Goal: Task Accomplishment & Management: Complete application form

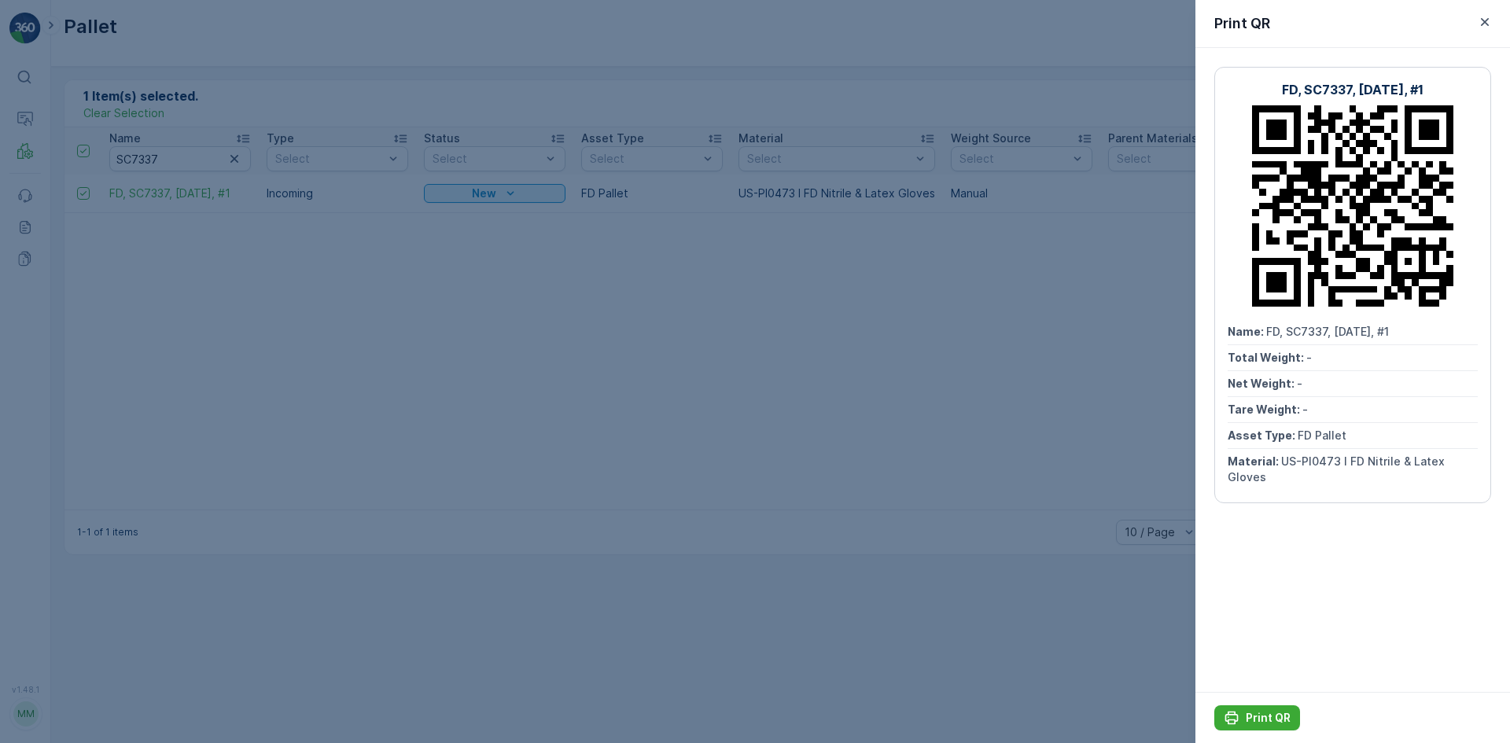
click at [0, 181] on div at bounding box center [755, 371] width 1510 height 743
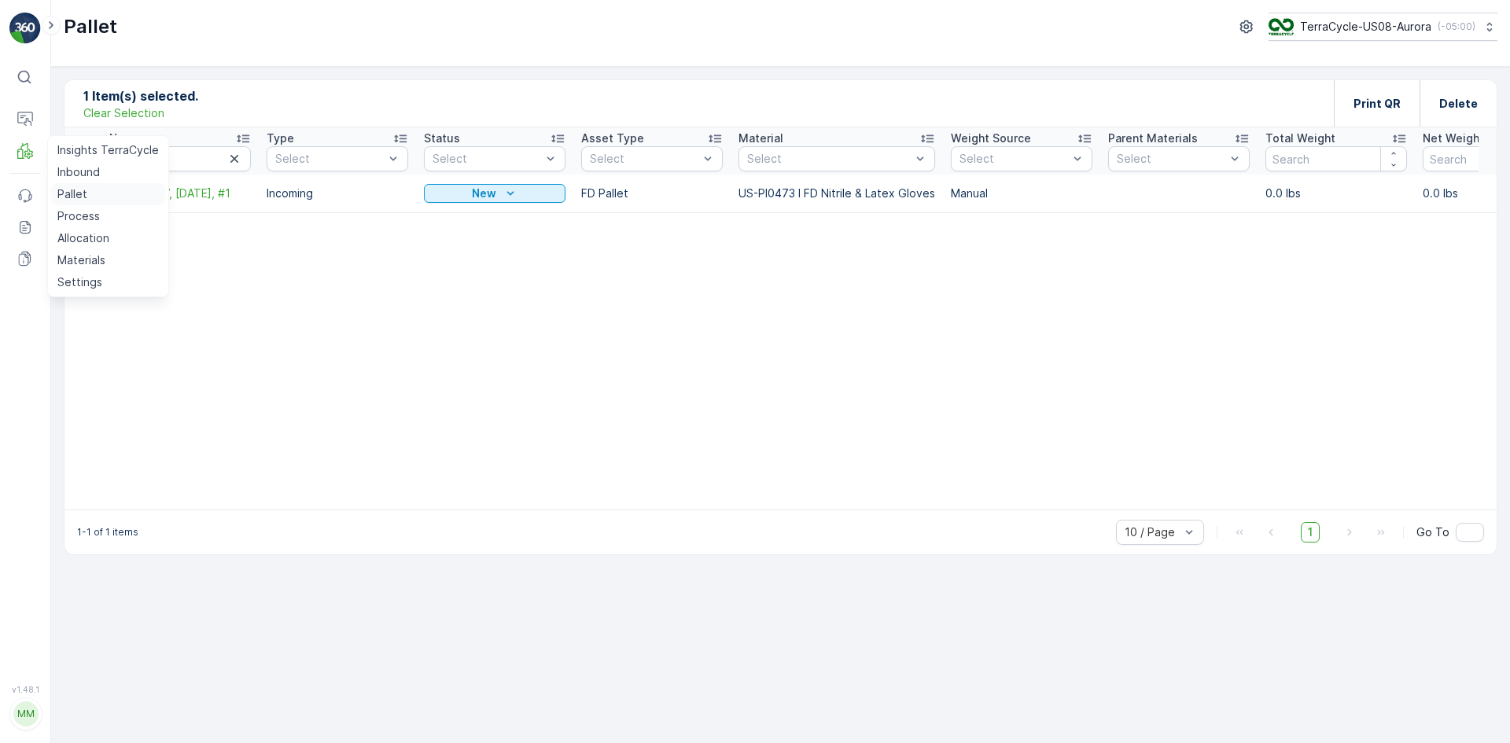
click at [93, 197] on link "Pallet" at bounding box center [108, 194] width 114 height 22
click at [79, 235] on p "Allocation" at bounding box center [83, 238] width 52 height 16
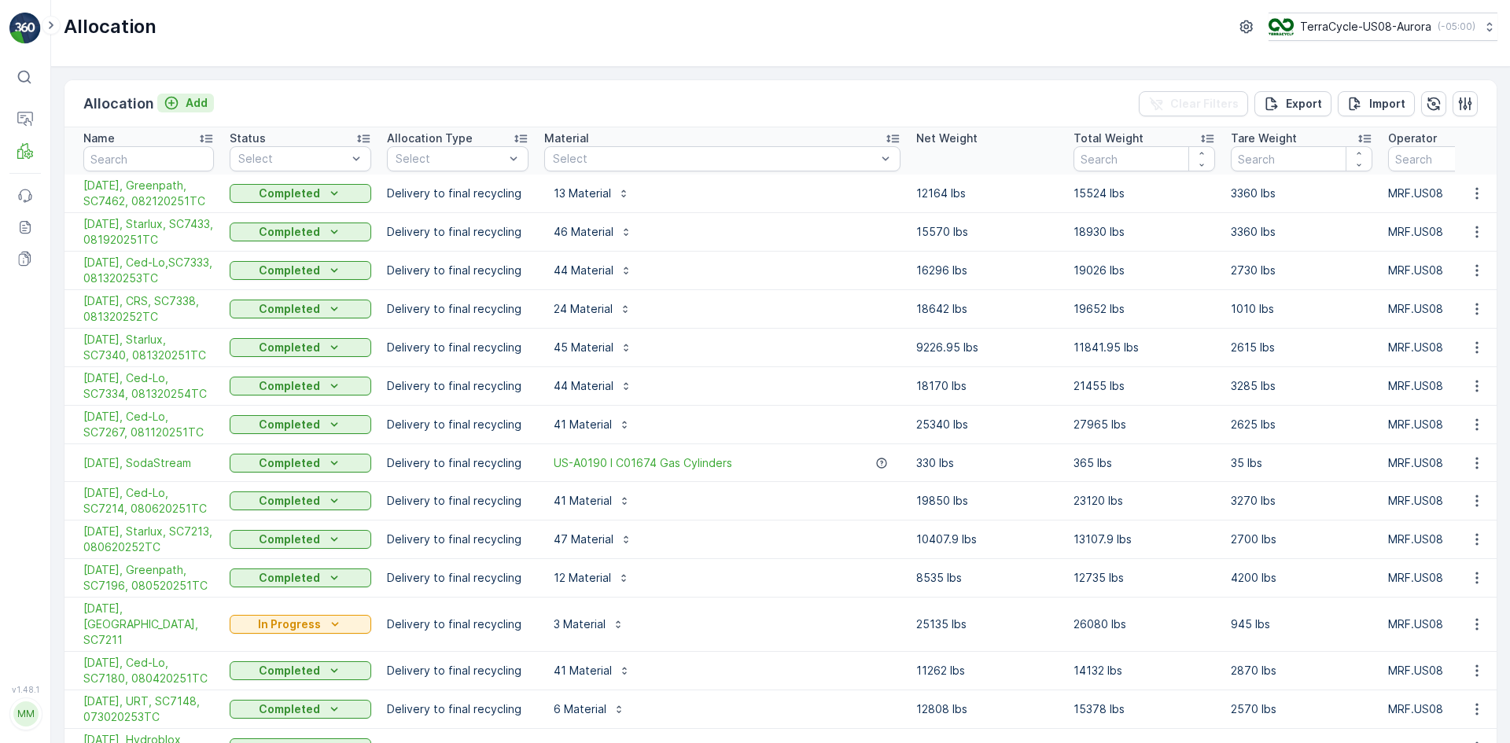
click at [194, 96] on p "Add" at bounding box center [197, 103] width 22 height 16
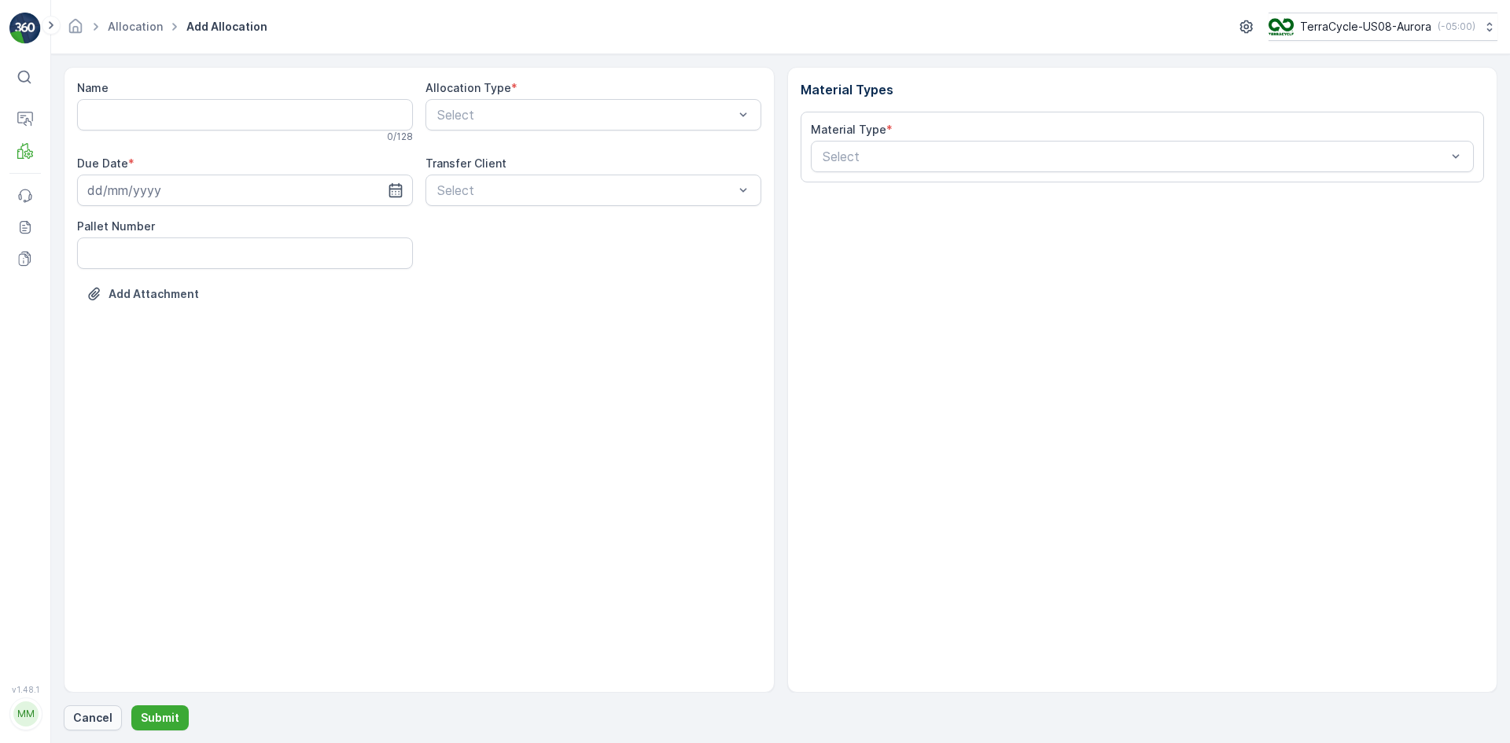
click at [102, 724] on p "Cancel" at bounding box center [92, 718] width 39 height 16
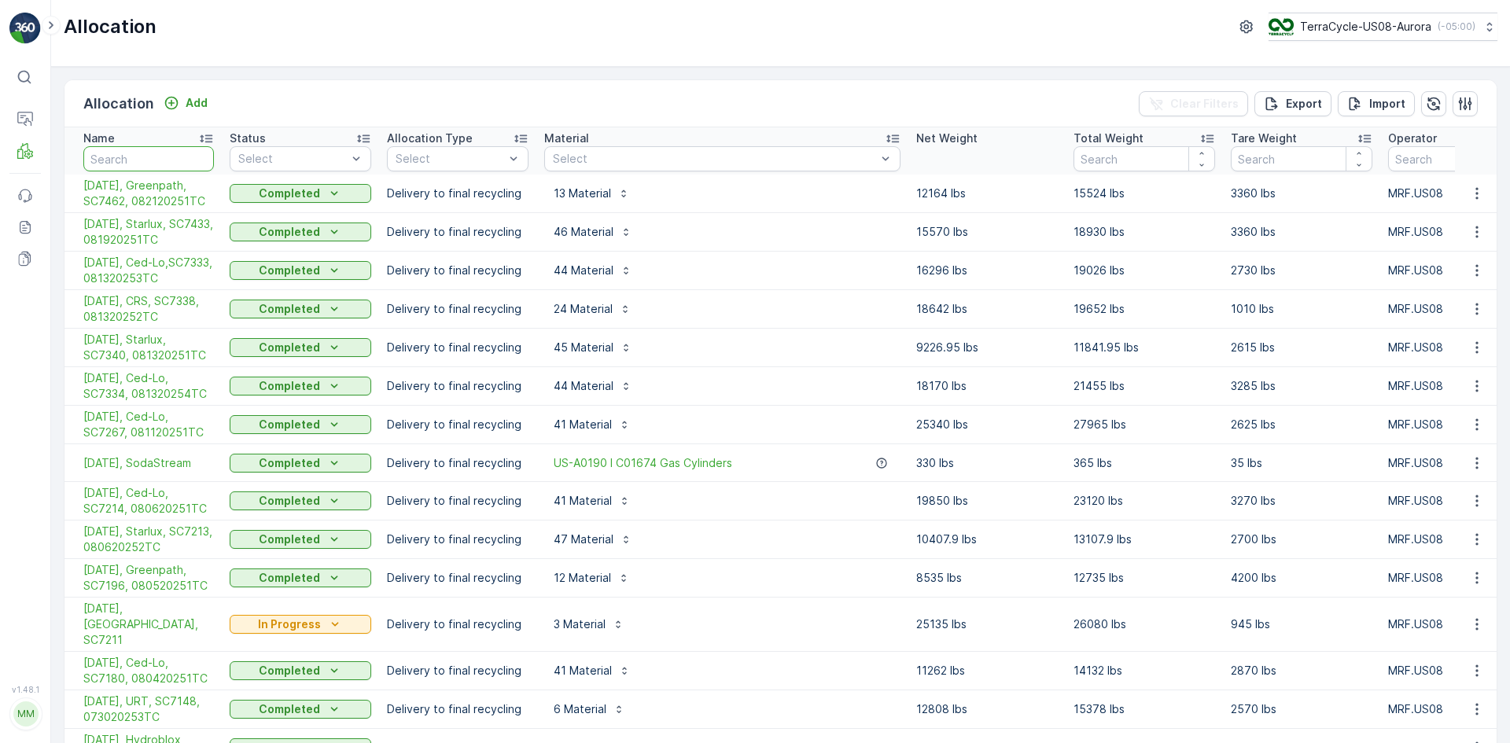
click at [180, 169] on input "text" at bounding box center [148, 158] width 131 height 25
type input "temp"
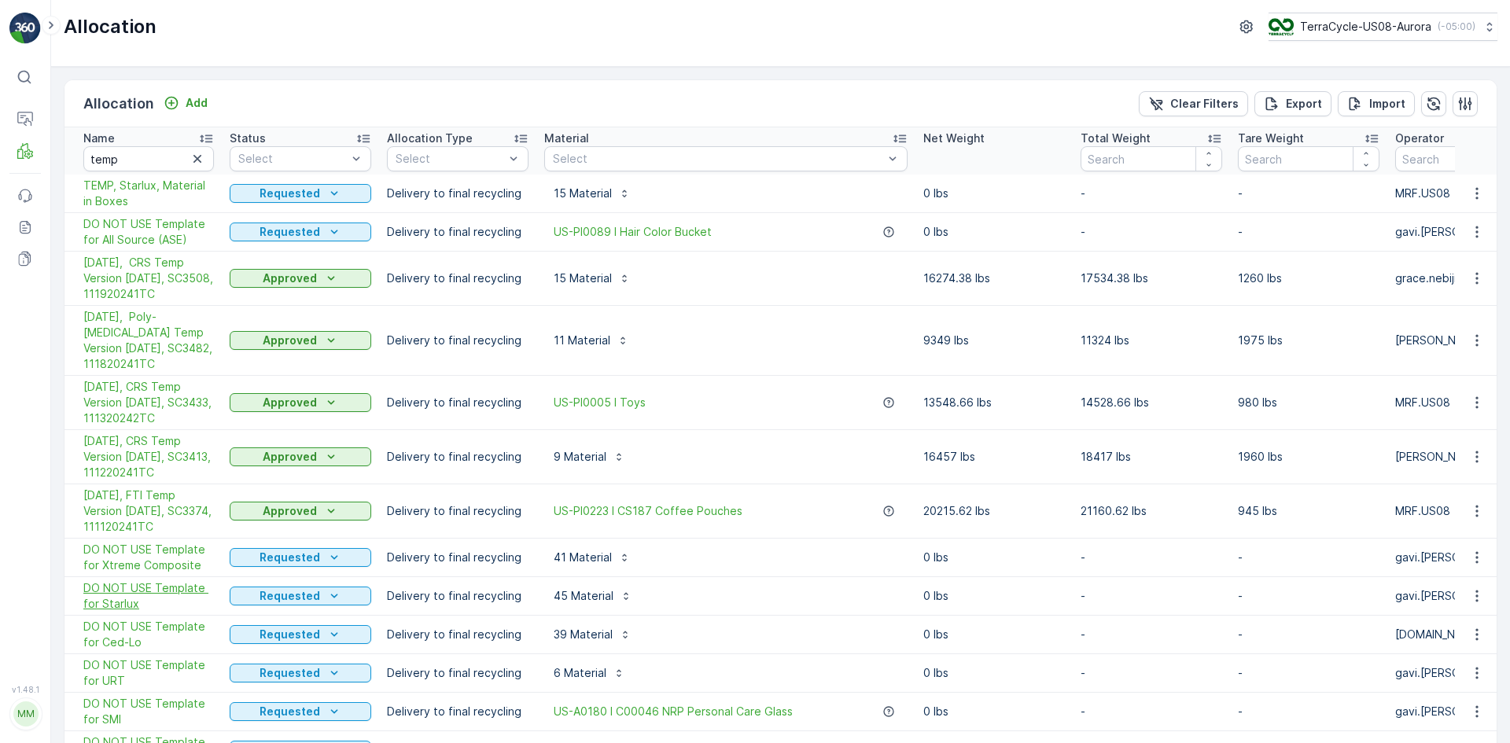
scroll to position [79, 0]
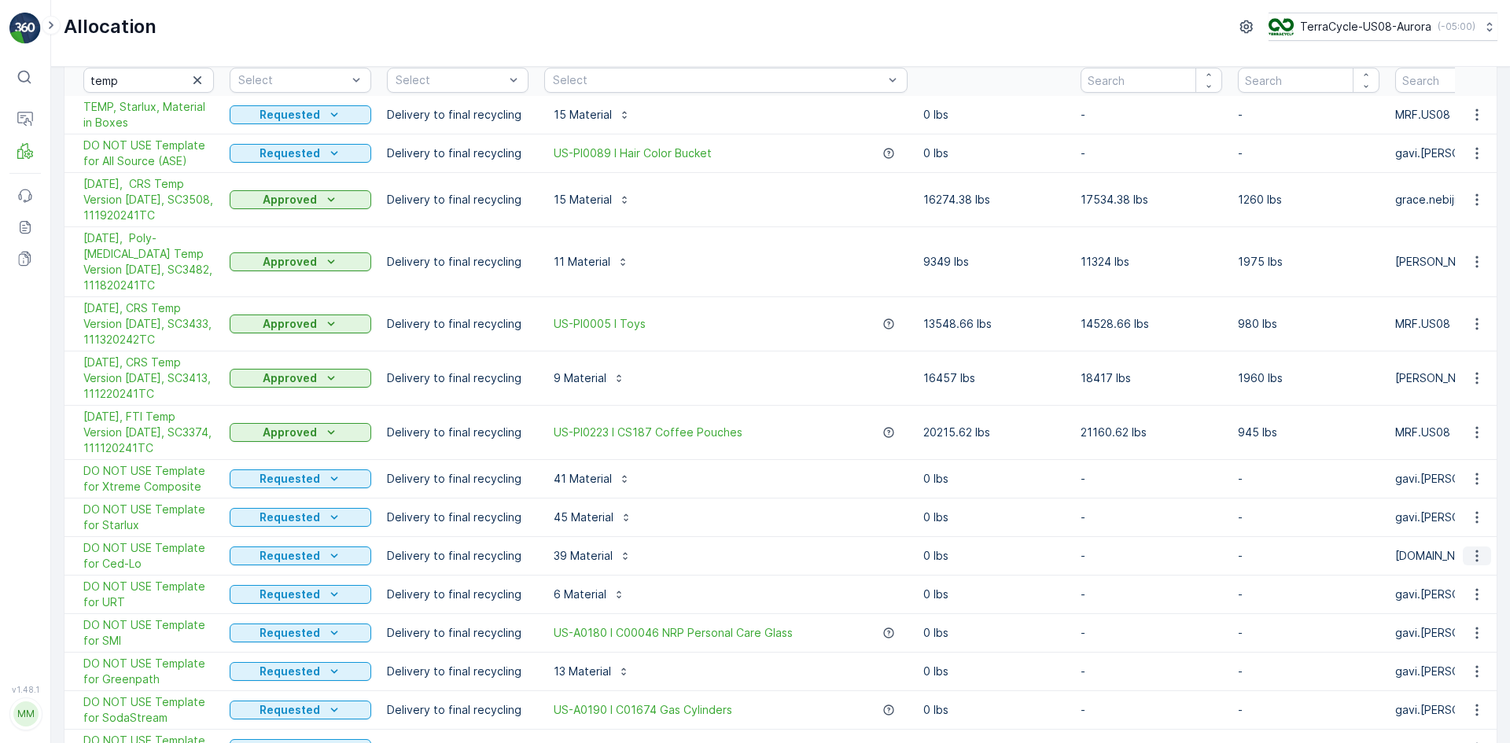
click at [1472, 548] on icon "button" at bounding box center [1477, 556] width 16 height 16
click at [1441, 605] on span "Duplicate Allocation" at bounding box center [1444, 608] width 105 height 16
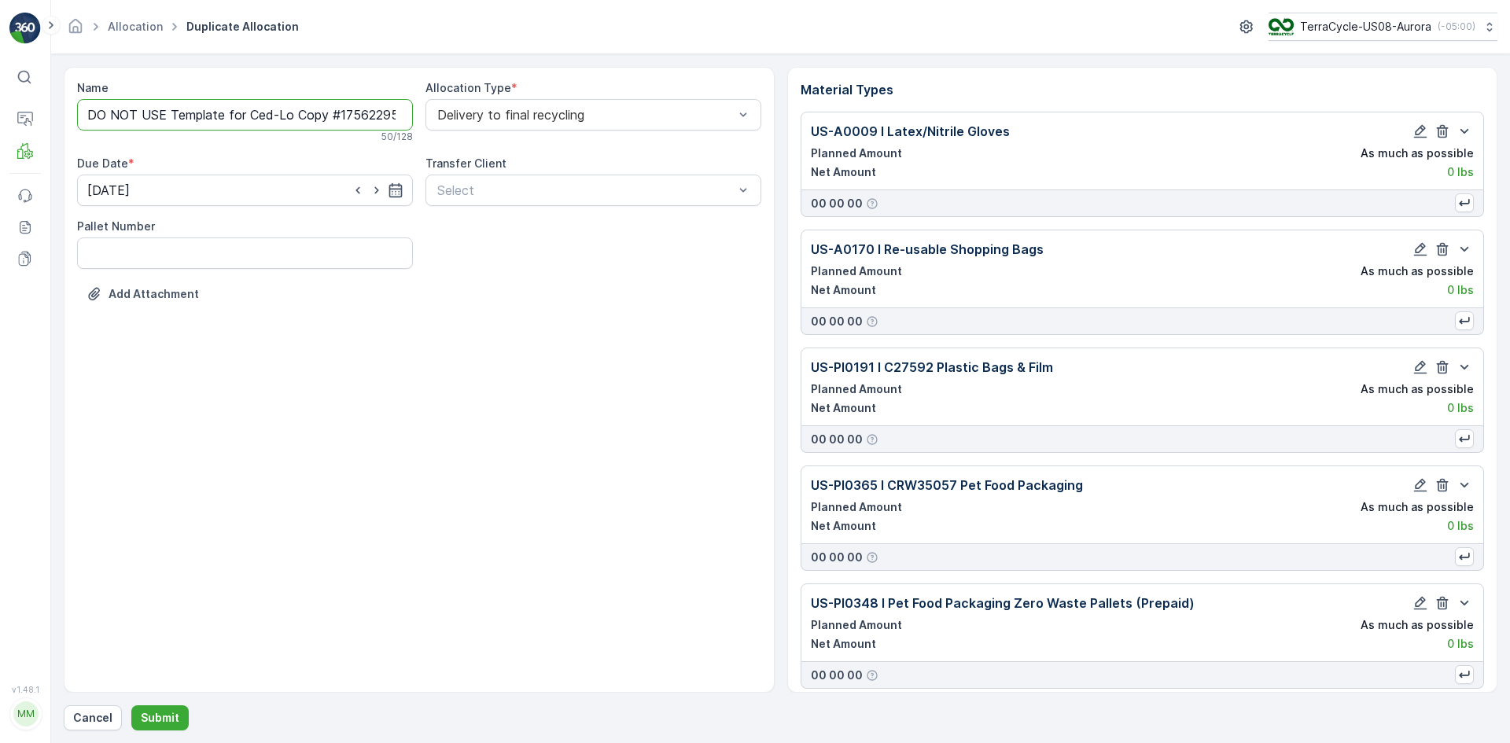
drag, startPoint x: 245, startPoint y: 118, endPoint x: 0, endPoint y: 105, distance: 244.9
click at [0, 105] on div "⌘B Operations MRF Events Reports Documents v 1.48.1 MM MRF.US08 Allocation Dupl…" at bounding box center [755, 371] width 1510 height 743
drag, startPoint x: 193, startPoint y: 118, endPoint x: 484, endPoint y: 129, distance: 290.4
click at [484, 129] on div "Name [DATE], Ced-Lo Copy #1756229567829 This name is available 36 / 128 Allocat…" at bounding box center [419, 204] width 684 height 248
paste input "SC7518 / Aurora / 082520251TC"
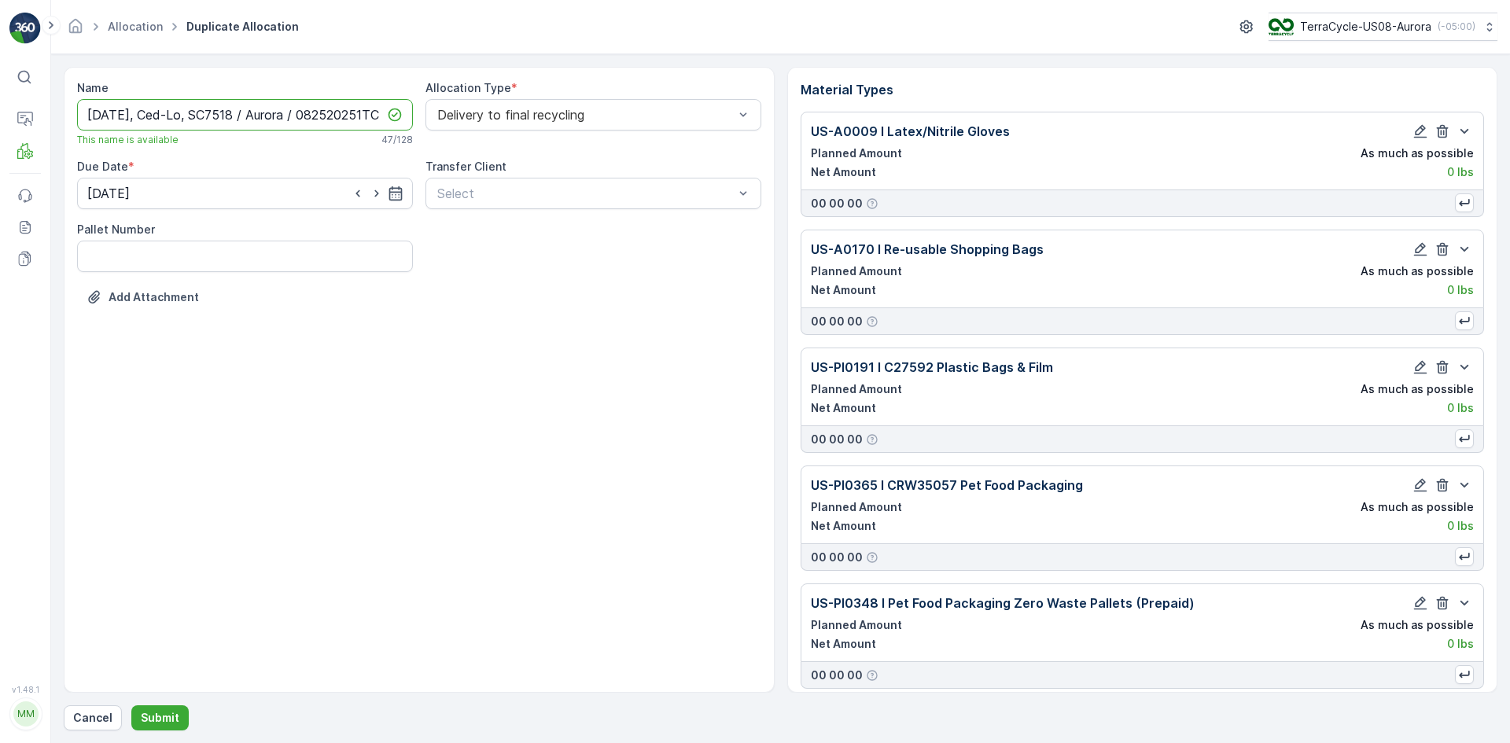
scroll to position [0, 13]
drag, startPoint x: 295, startPoint y: 116, endPoint x: 232, endPoint y: 109, distance: 63.2
click at [232, 109] on input "[DATE], Ced-Lo, SC7518 / Aurora / 082520251TC" at bounding box center [245, 114] width 336 height 31
type input "[DATE], Ced-Lo, SC7518, 082520251TC"
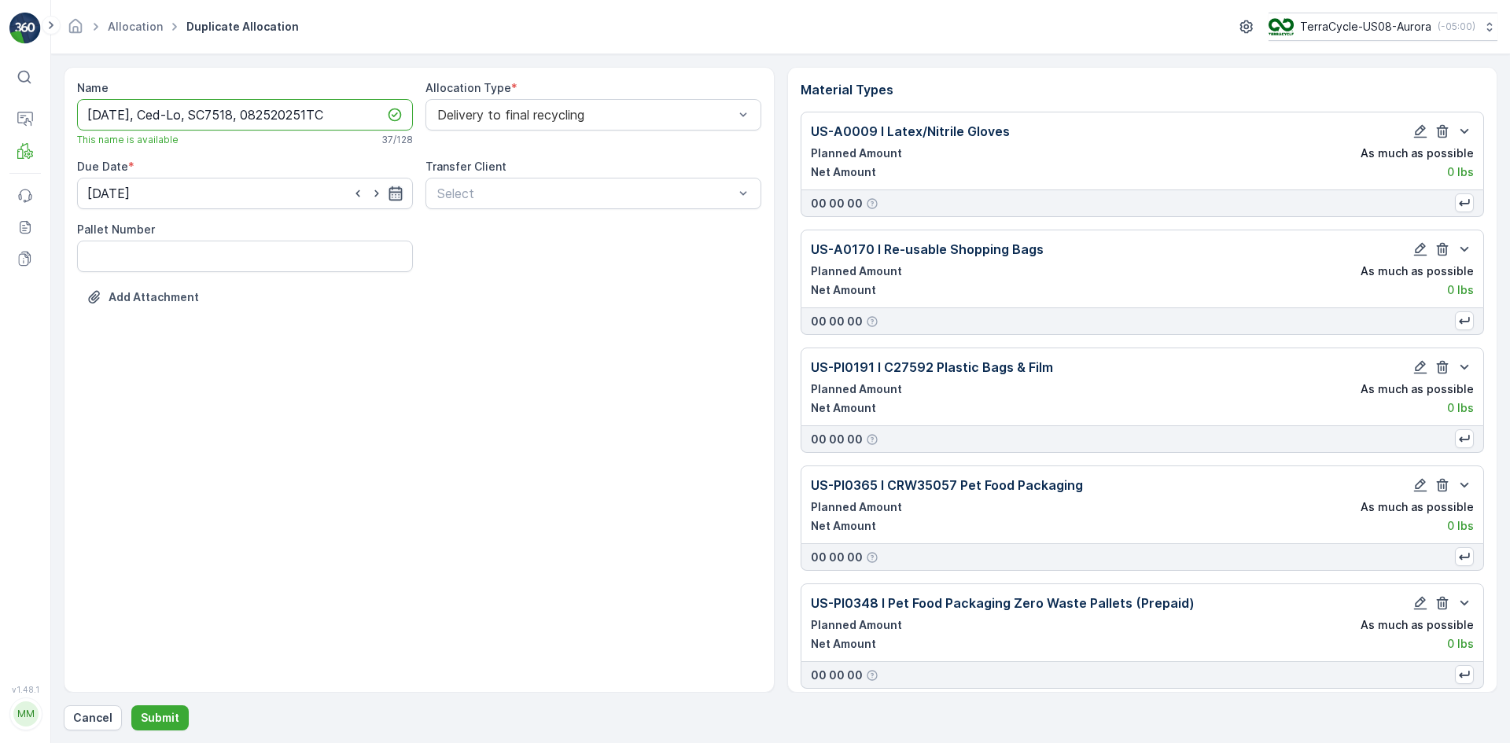
click at [396, 194] on icon "button" at bounding box center [396, 194] width 16 height 16
click at [260, 228] on p "[DATE]" at bounding box center [255, 231] width 37 height 16
click at [166, 417] on div "26" at bounding box center [160, 419] width 25 height 25
type input "[DATE]"
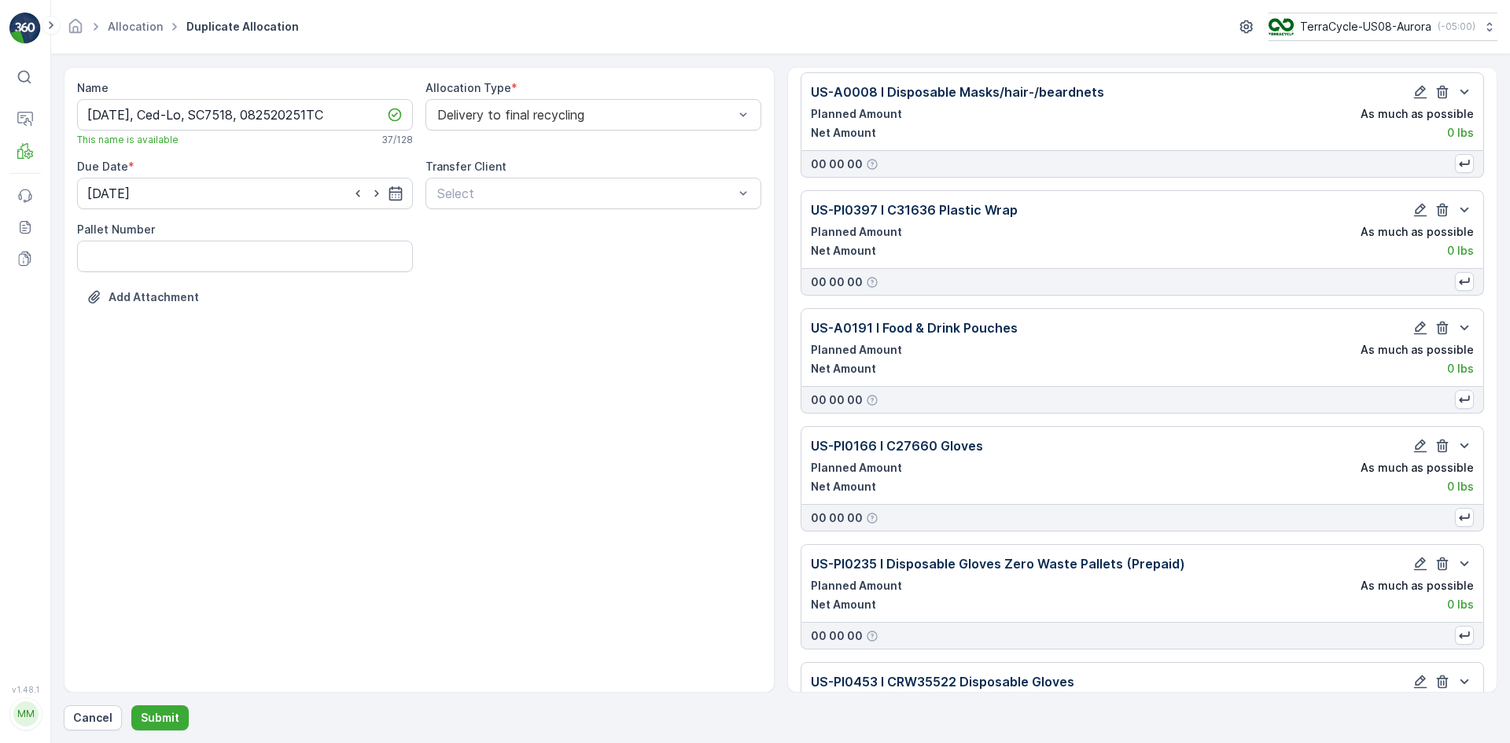
scroll to position [4058, 0]
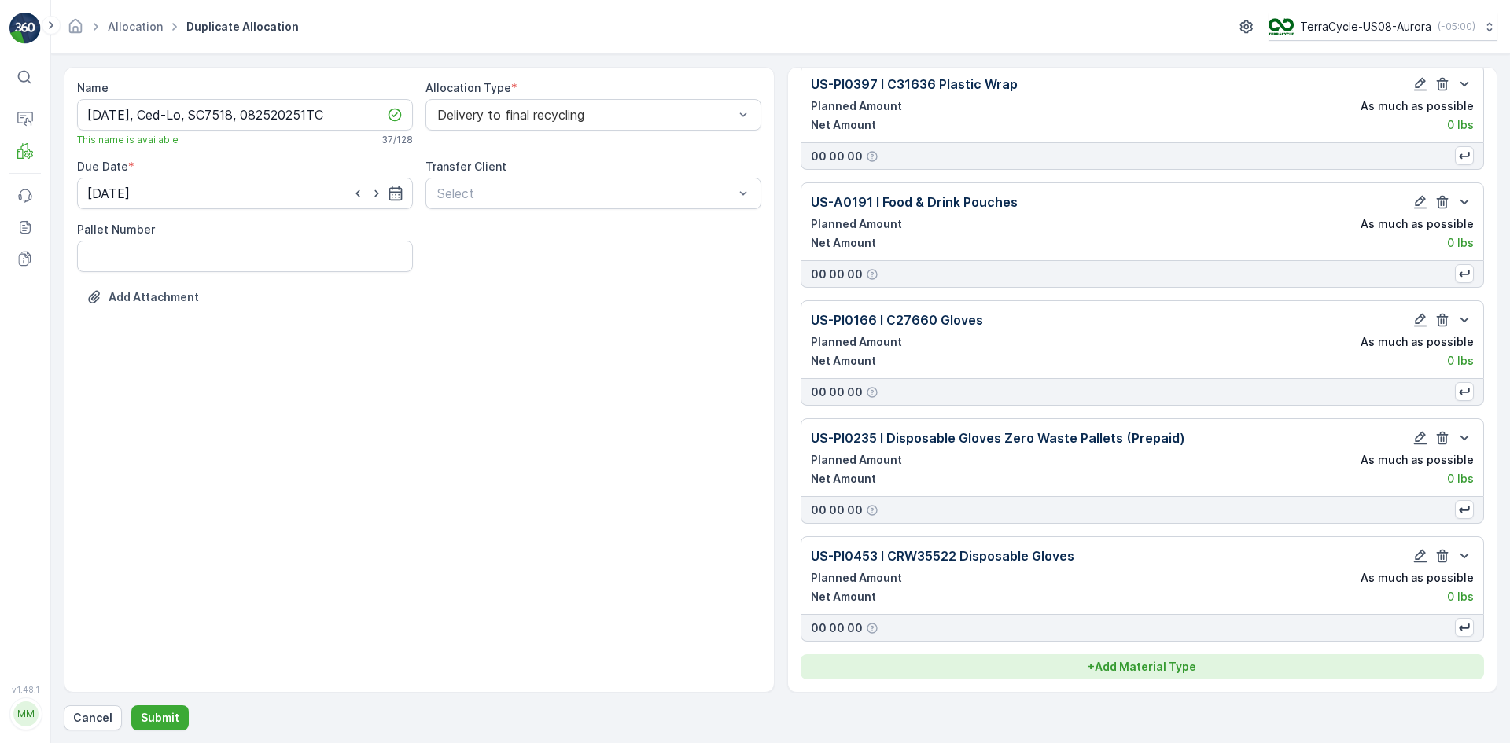
click at [1170, 668] on p "+ Add Material Type" at bounding box center [1142, 667] width 109 height 16
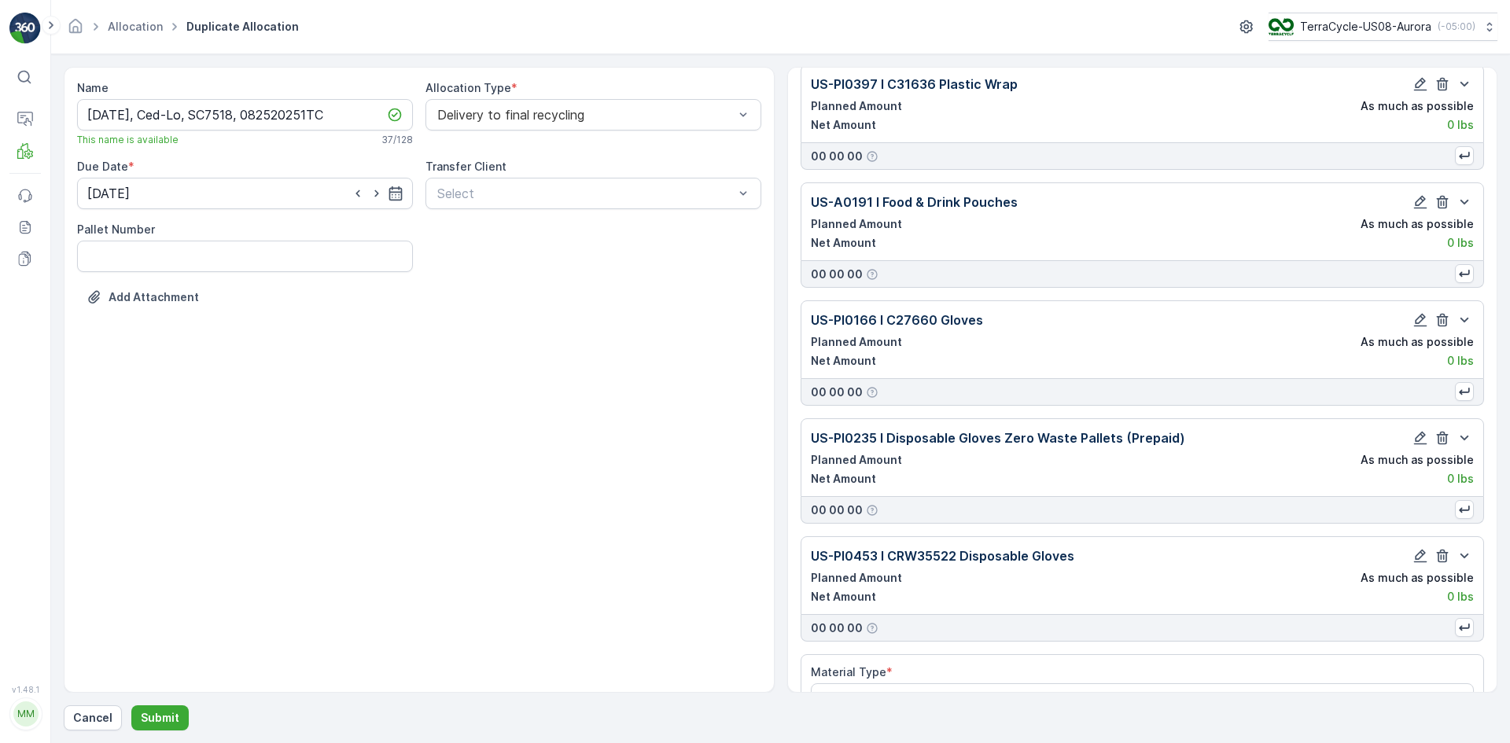
scroll to position [4103, 0]
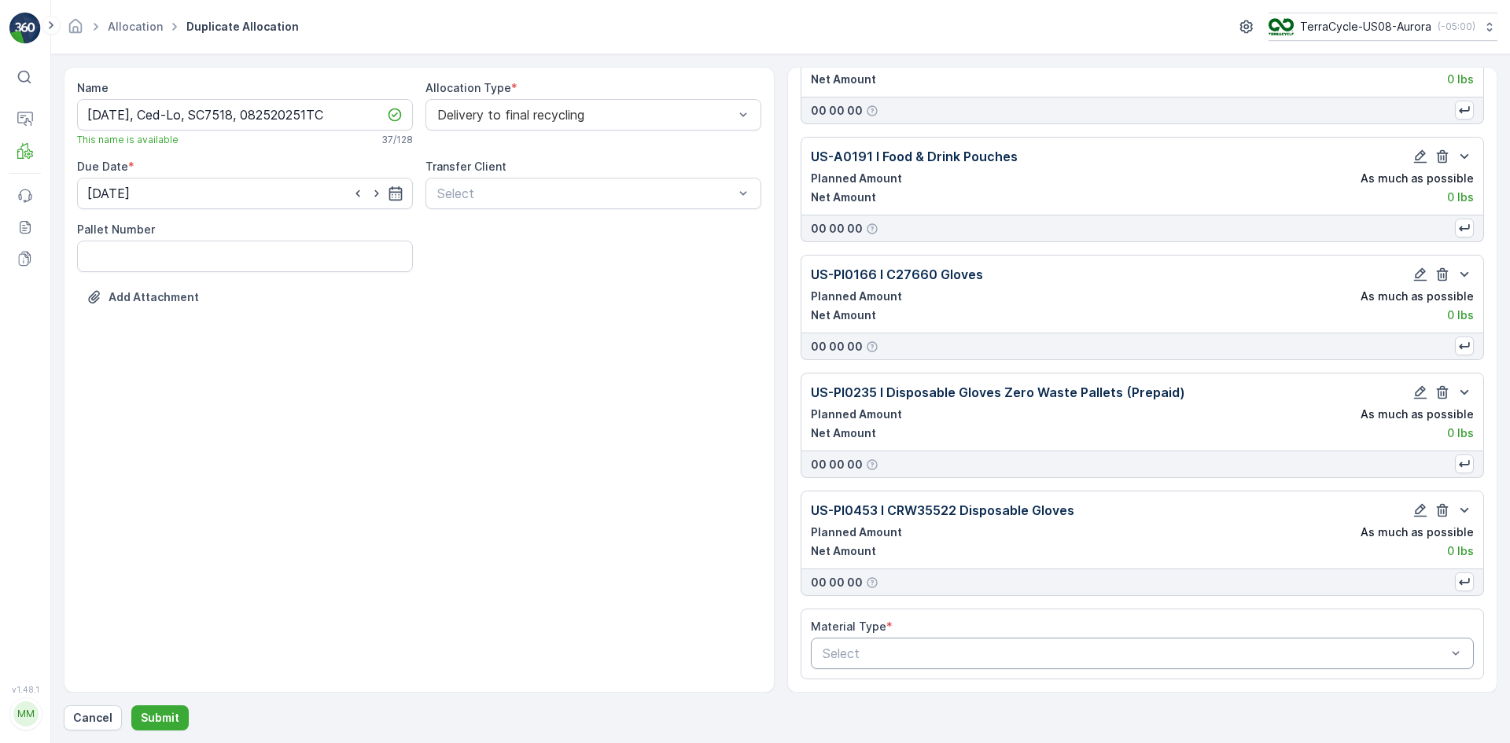
click at [933, 648] on div at bounding box center [1135, 653] width 628 height 14
type input "a0002"
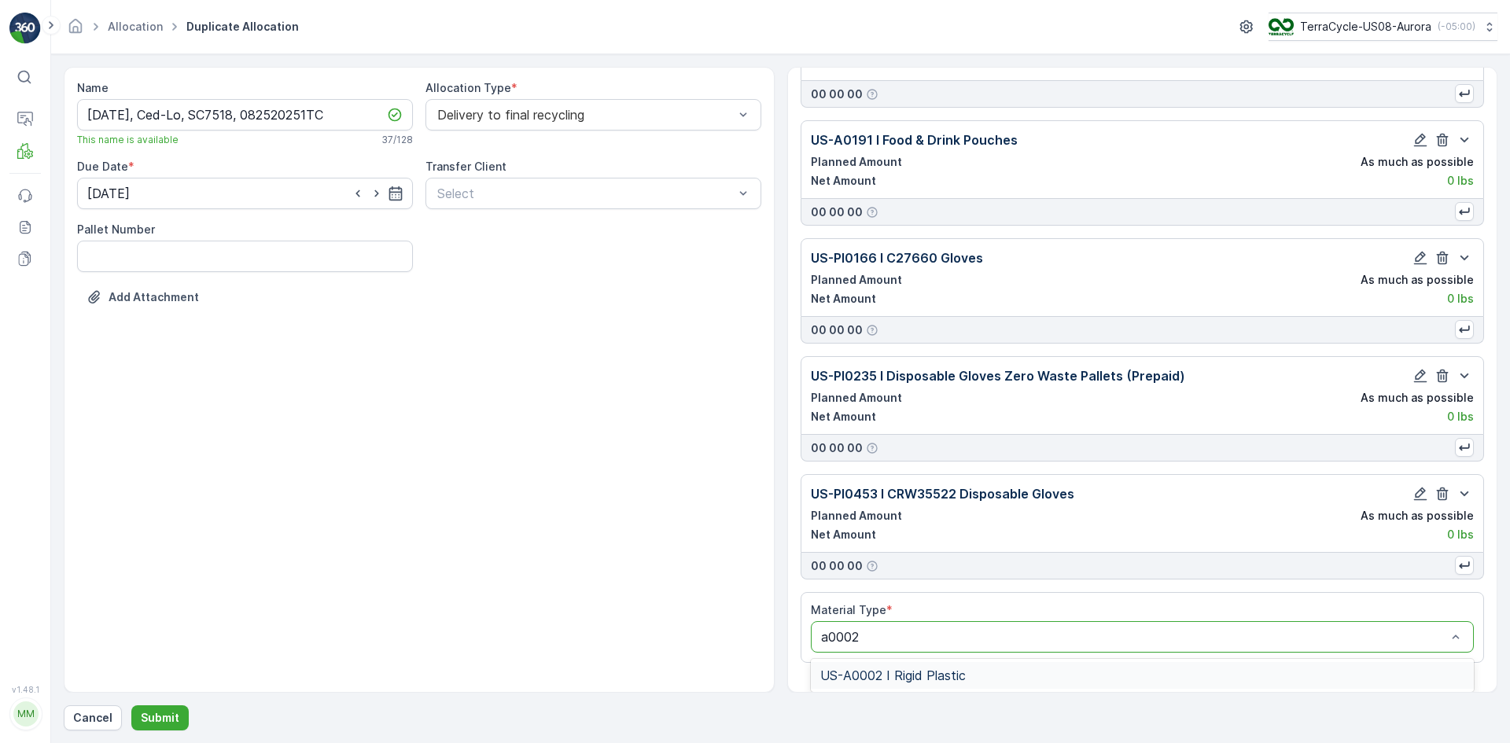
click at [932, 676] on span "US-A0002 I Rigid Plastic" at bounding box center [892, 675] width 145 height 14
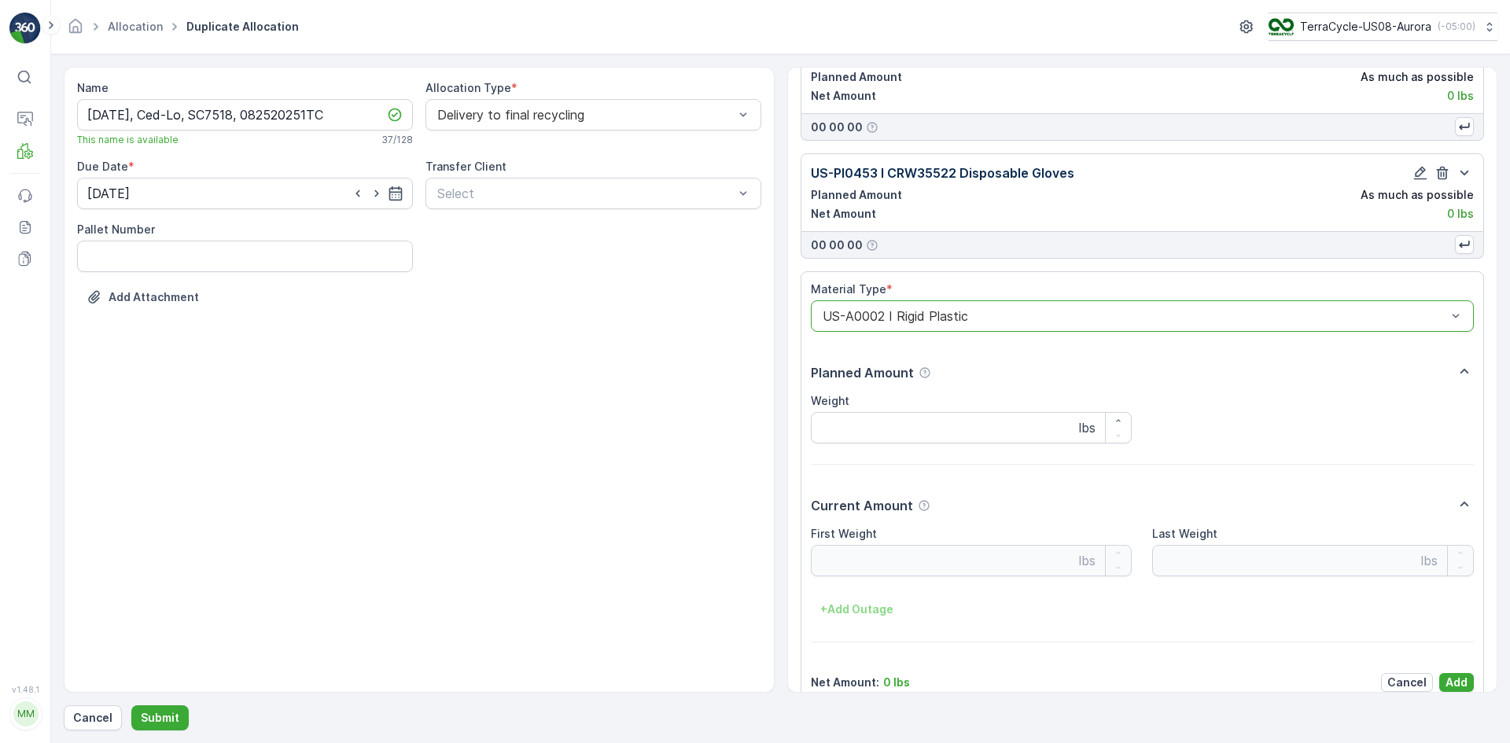
scroll to position [4463, 0]
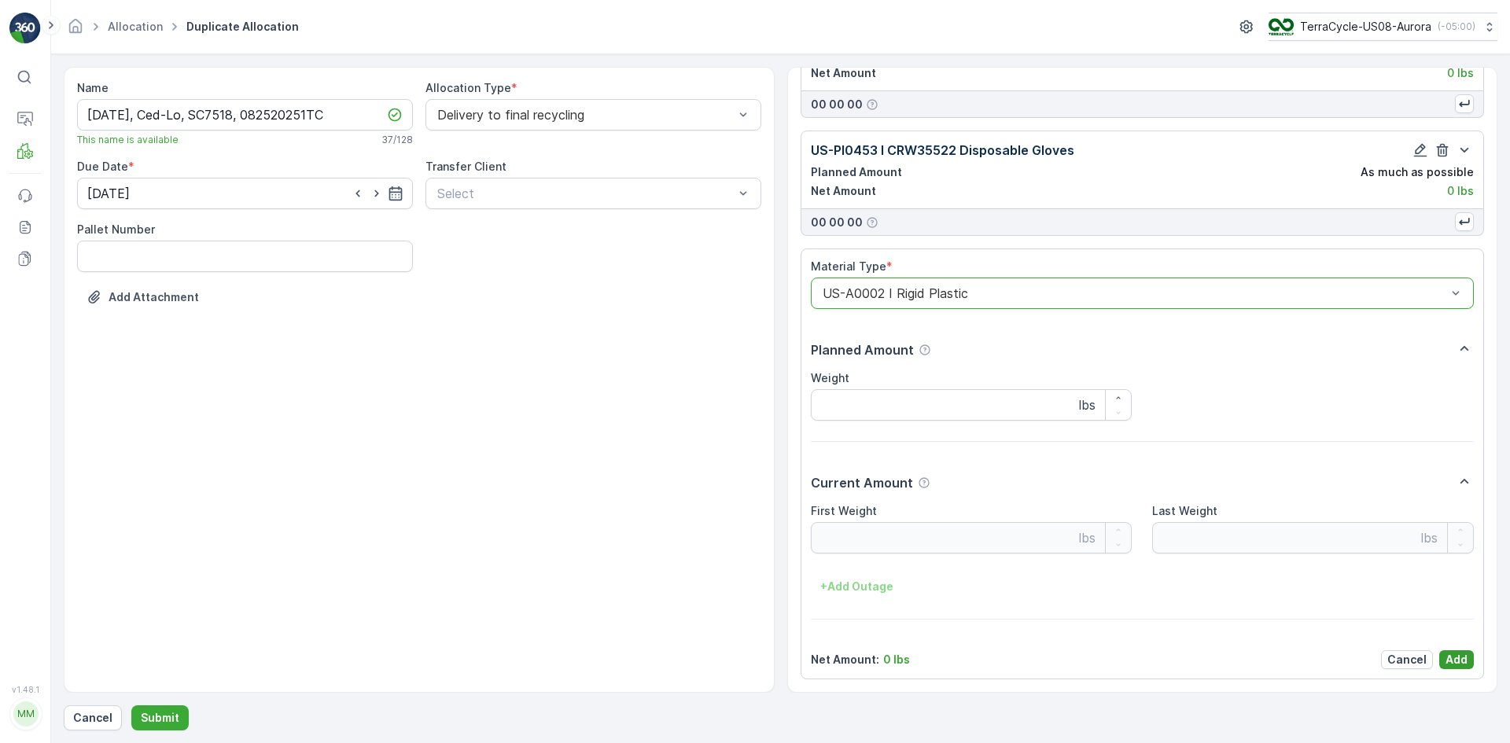
click at [1454, 659] on p "Add" at bounding box center [1456, 660] width 22 height 16
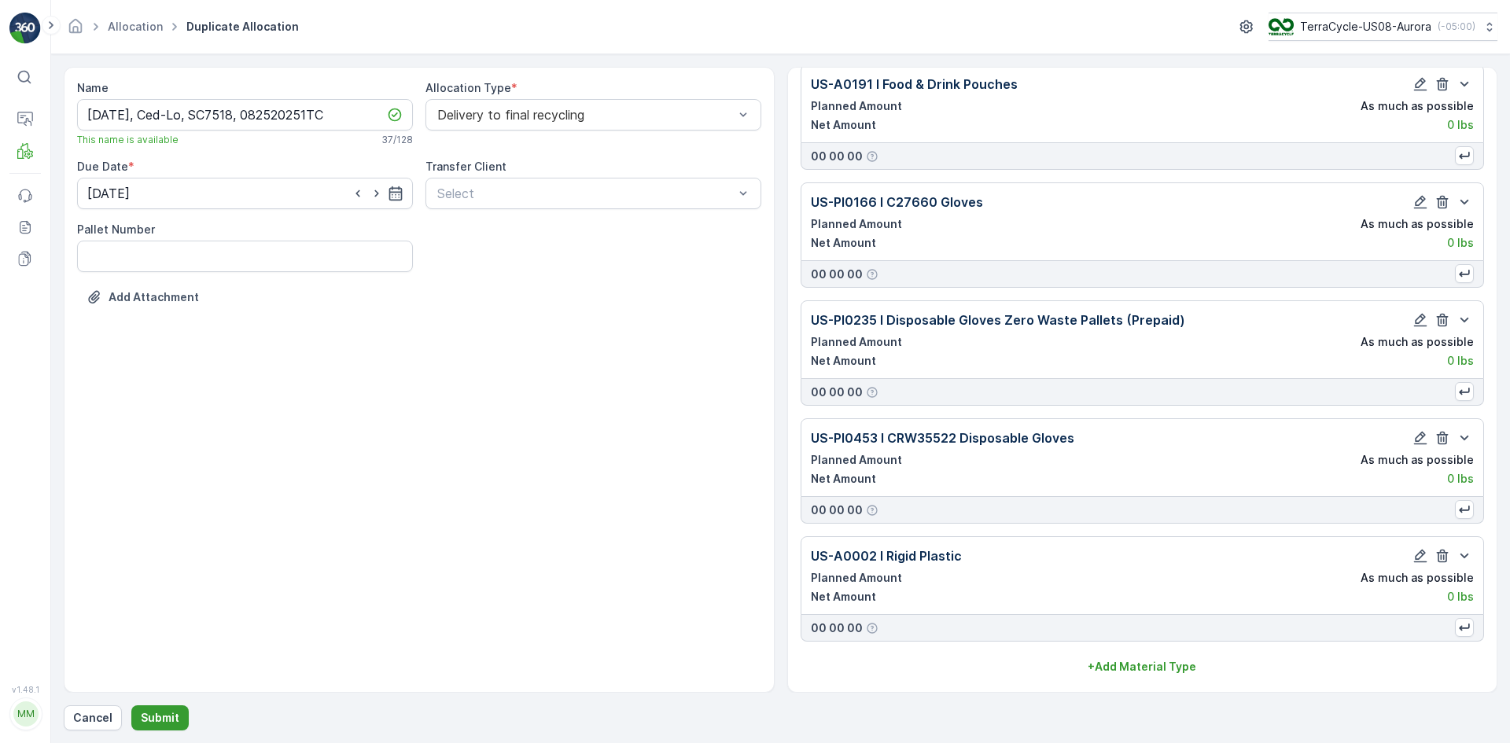
click at [171, 716] on p "Submit" at bounding box center [160, 718] width 39 height 16
